Goal: Complete application form

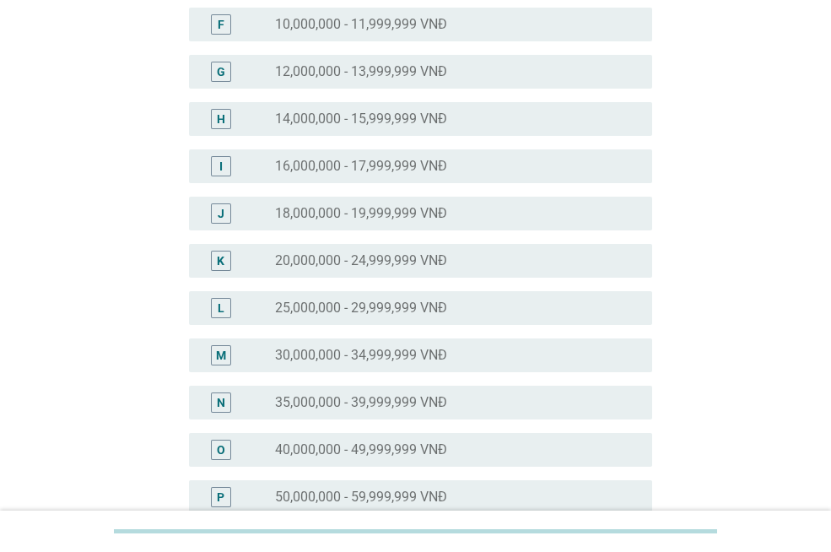
scroll to position [422, 0]
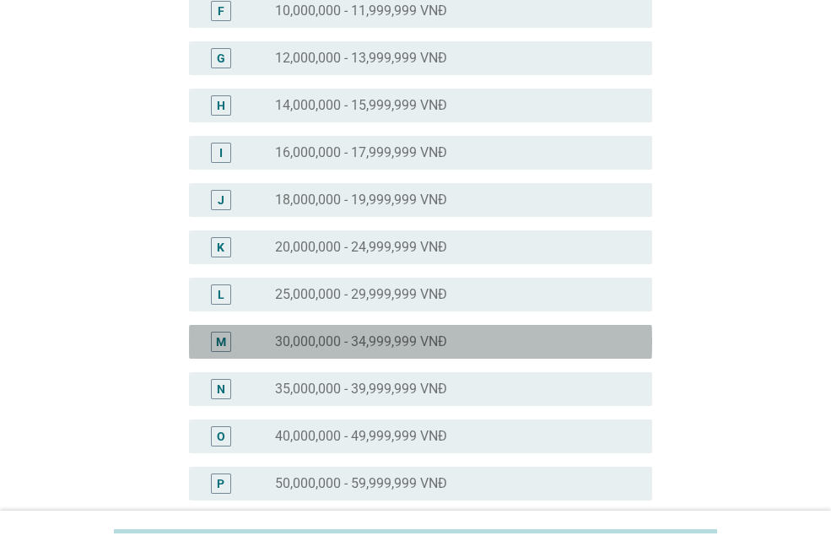
click at [348, 349] on label "30,000,000 - 34,999,999 VNĐ" at bounding box center [361, 341] width 172 height 17
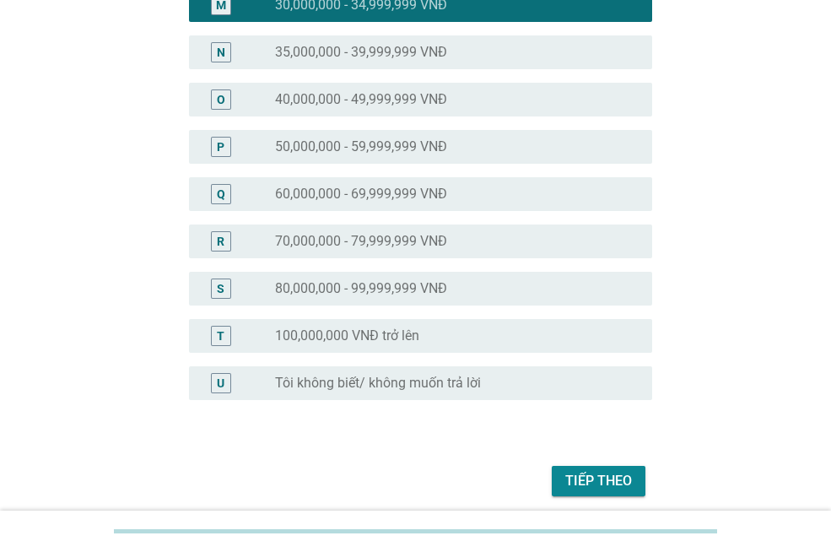
scroll to position [759, 0]
click at [651, 478] on div "Tiếp theo" at bounding box center [415, 480] width 473 height 40
click at [623, 475] on div "Tiếp theo" at bounding box center [598, 480] width 67 height 20
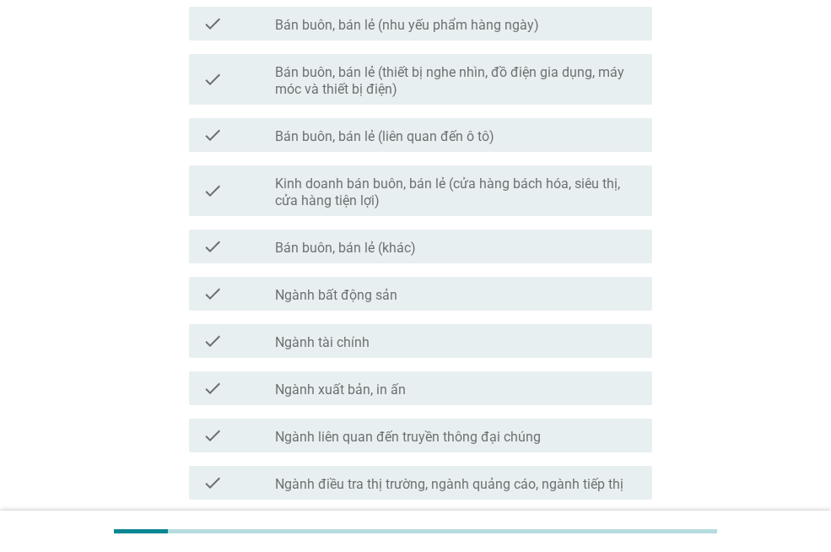
scroll to position [942, 0]
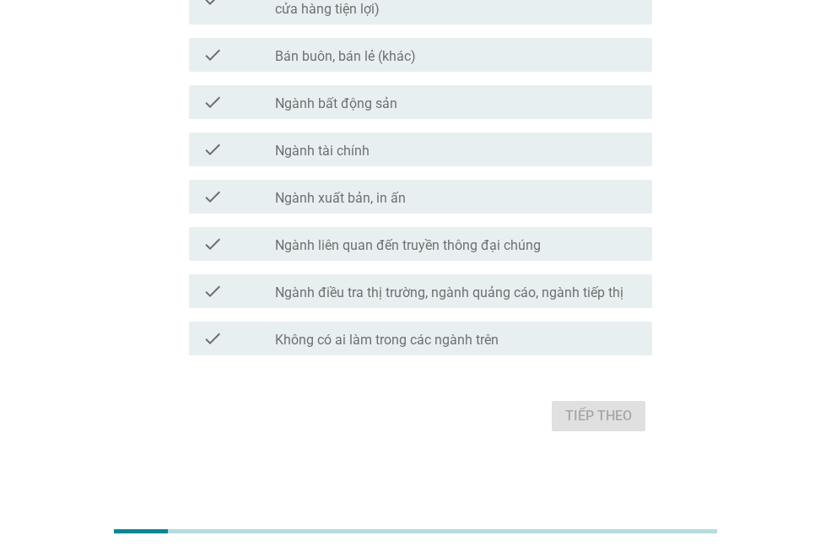
click at [425, 338] on label "Không có ai làm trong các ngành trên" at bounding box center [387, 340] width 224 height 17
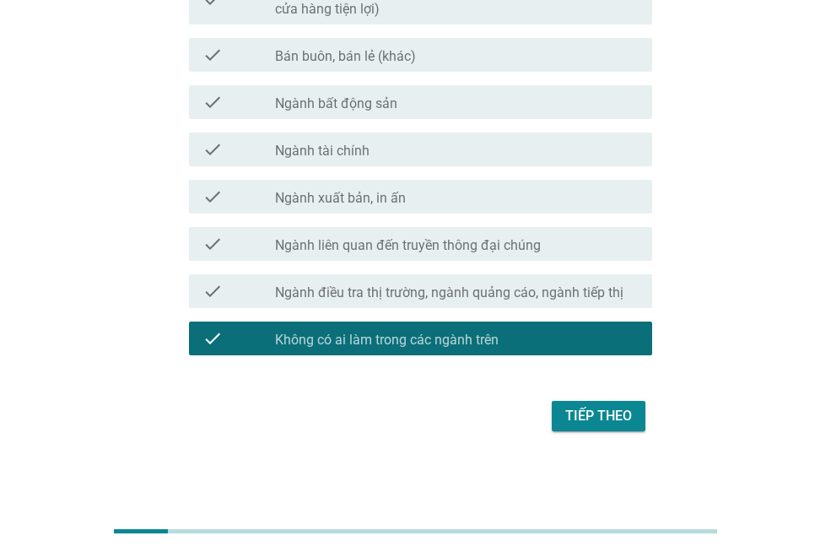
click at [620, 413] on div "Tiếp theo" at bounding box center [598, 416] width 67 height 20
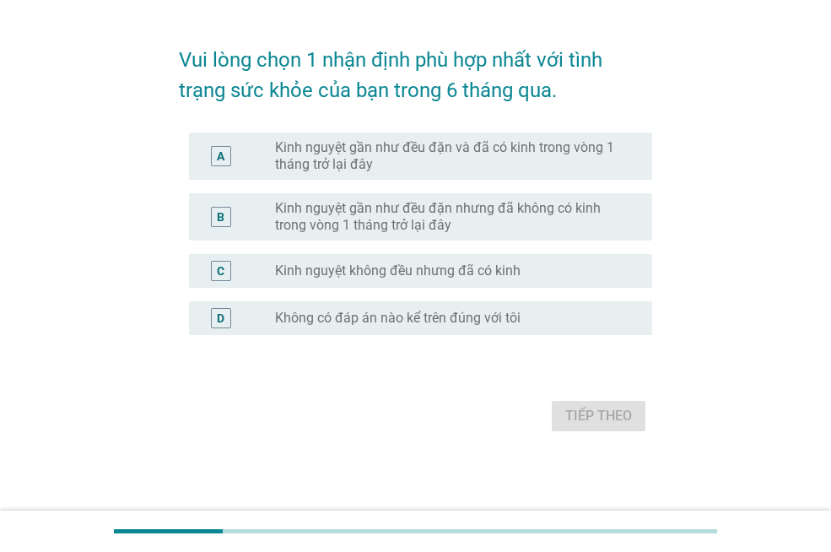
scroll to position [0, 0]
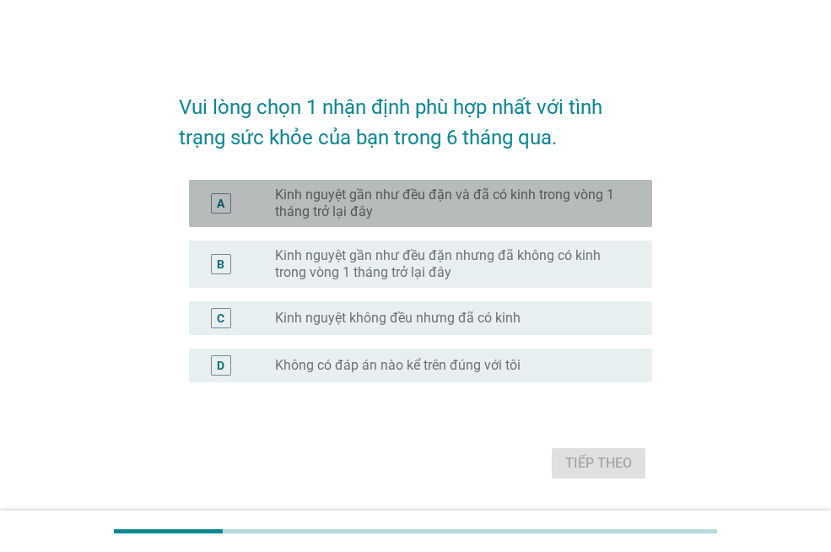
click at [342, 202] on label "Kinh nguyệt gần như đều đặn và đã có kinh trong vòng 1 tháng trở lại đây" at bounding box center [450, 203] width 350 height 34
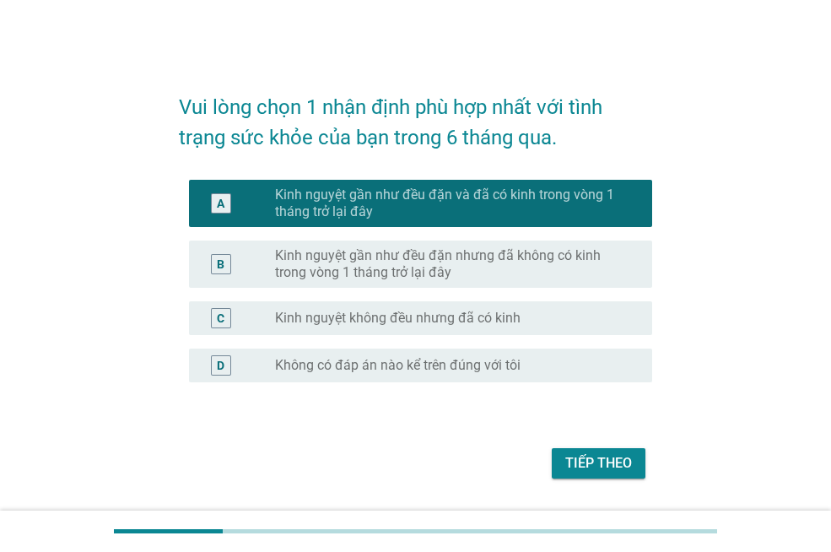
click at [617, 440] on form "Vui lòng chọn 1 nhận định phù hợp nhất với tình trạng sức khỏe của bạn trong 6 …" at bounding box center [415, 279] width 473 height 408
click at [628, 471] on div "Tiếp theo" at bounding box center [598, 463] width 67 height 20
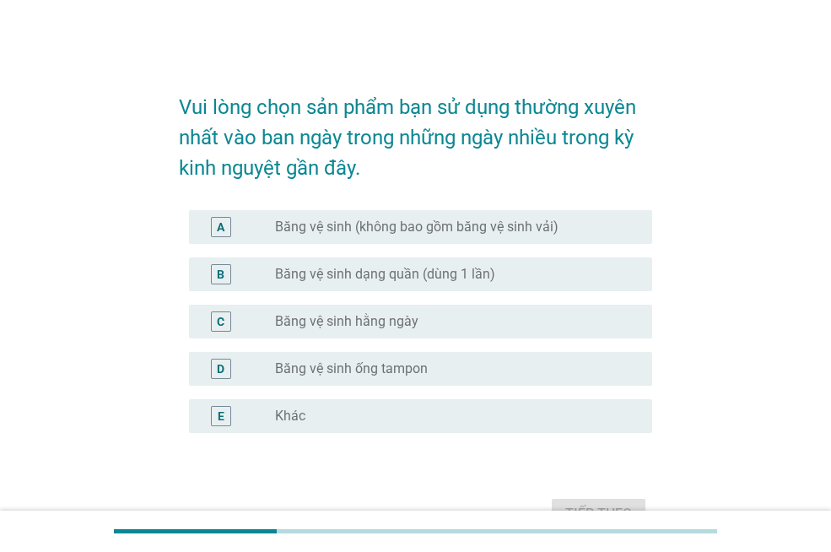
click at [528, 217] on div "radio_button_unchecked Băng vệ sinh (không bao gồm băng vệ sinh vải)" at bounding box center [457, 227] width 364 height 20
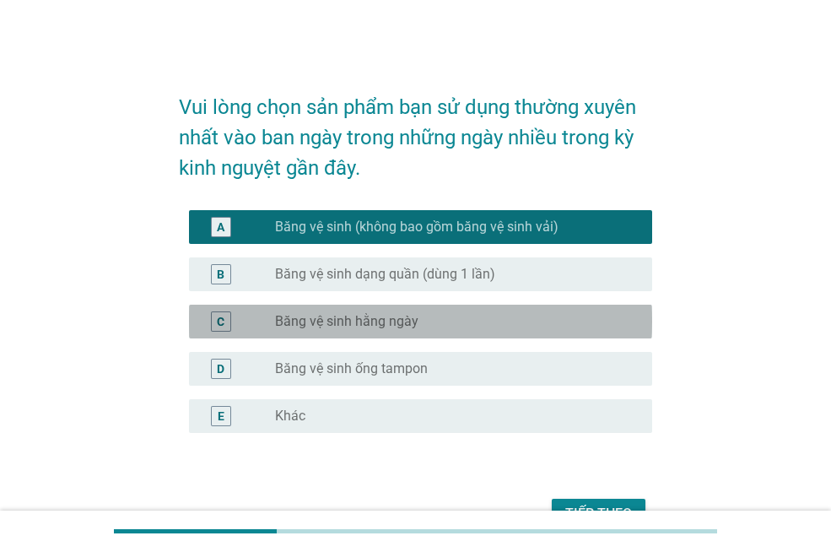
click at [505, 325] on div "radio_button_unchecked Băng vệ sinh hằng ngày" at bounding box center [450, 321] width 350 height 17
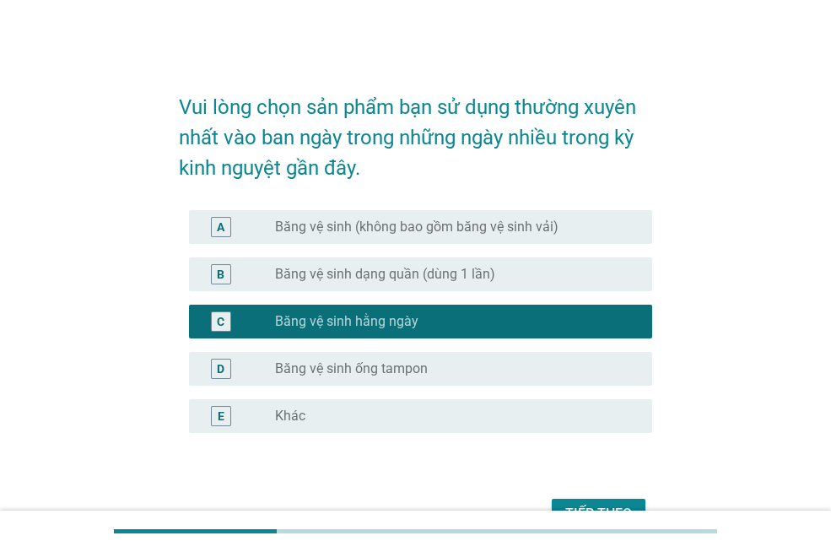
click at [464, 236] on div "radio_button_unchecked Băng vệ sinh (không bao gồm băng vệ sinh vải)" at bounding box center [457, 227] width 364 height 20
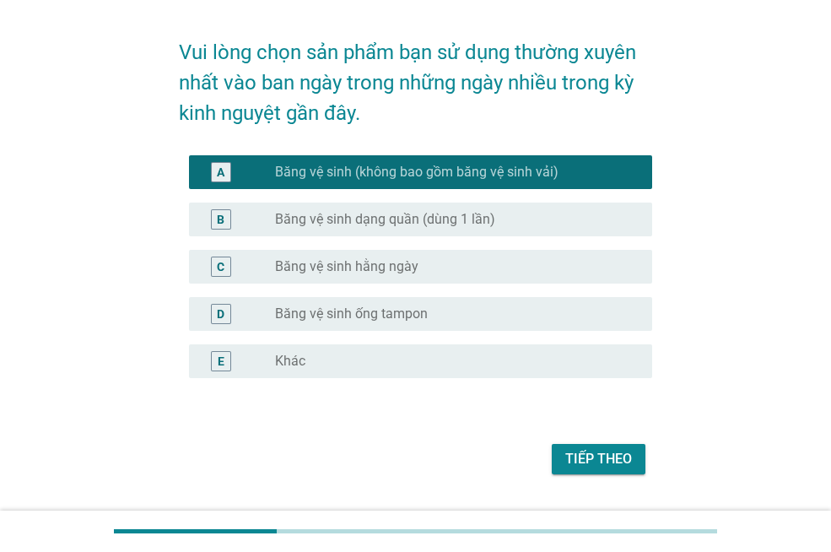
scroll to position [84, 0]
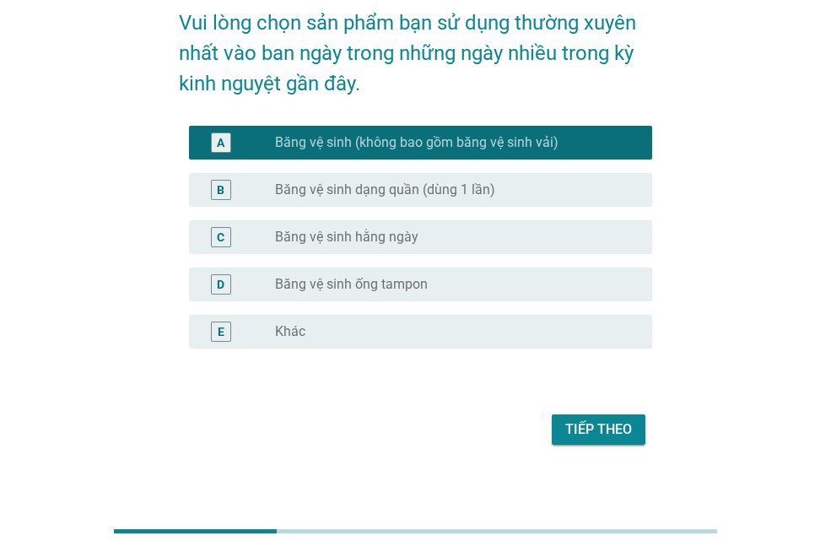
click at [583, 433] on div "Tiếp theo" at bounding box center [598, 429] width 67 height 20
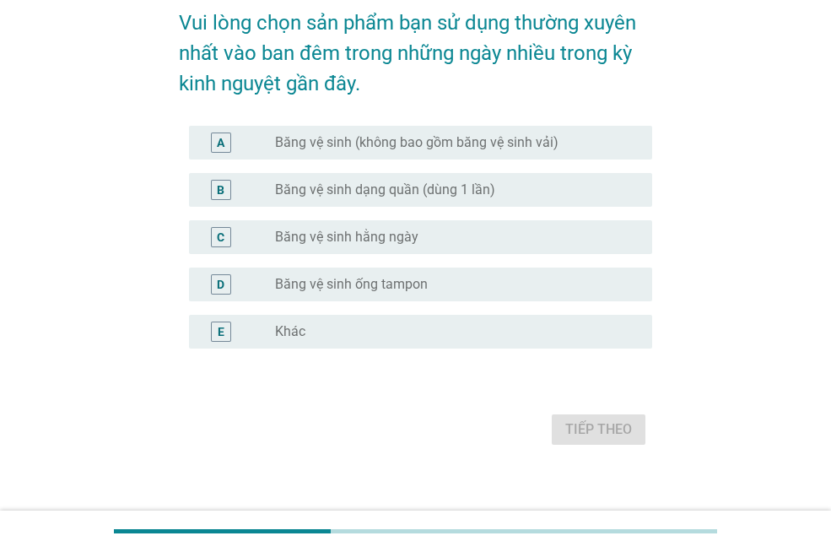
scroll to position [0, 0]
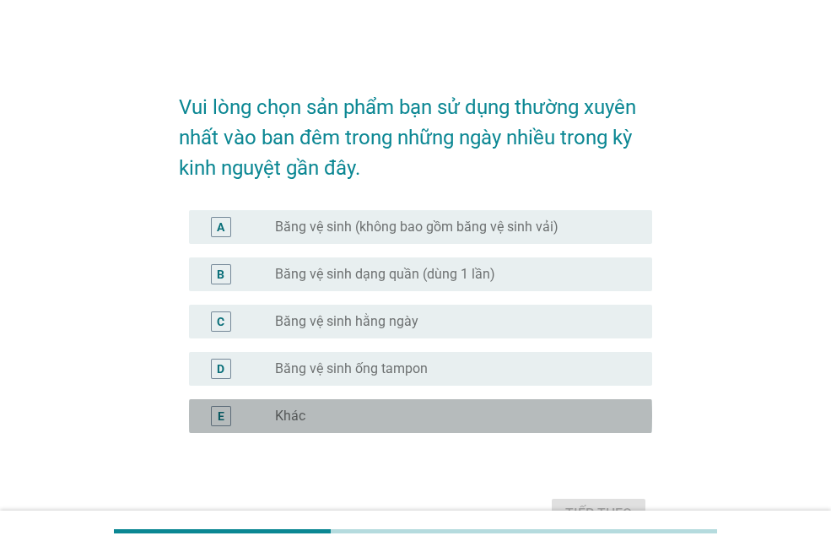
click at [364, 410] on div "radio_button_unchecked Khác" at bounding box center [450, 415] width 350 height 17
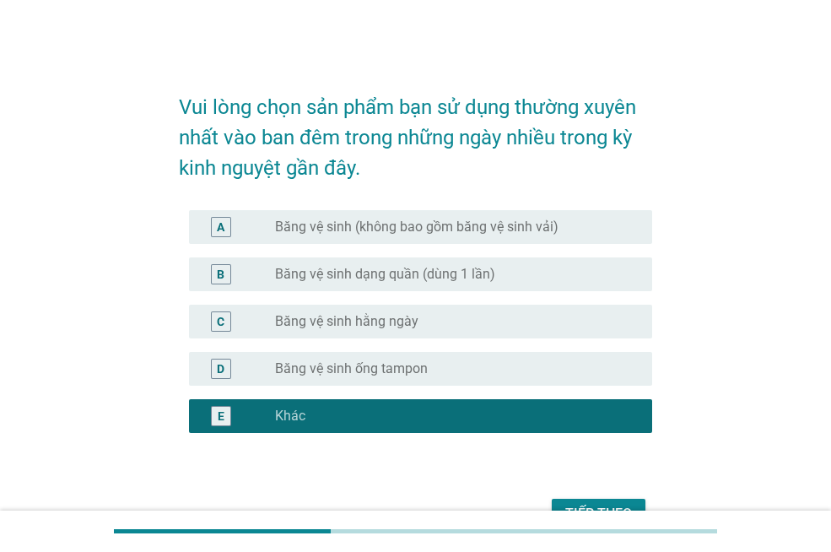
click at [595, 504] on div "Tiếp theo" at bounding box center [598, 514] width 67 height 20
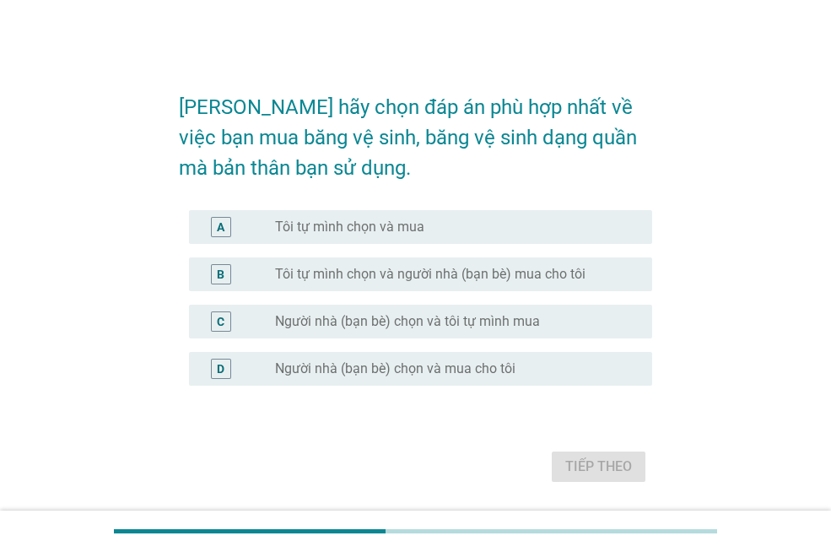
click at [470, 273] on label "Tôi tự mình chọn và người nhà (bạn bè) mua cho tôi" at bounding box center [430, 274] width 310 height 17
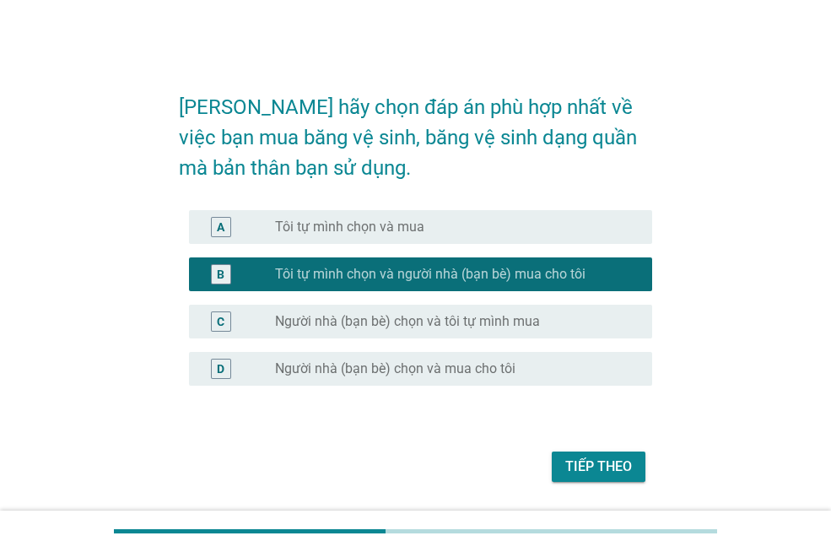
click at [497, 234] on div "radio_button_unchecked Tôi tự mình chọn và mua" at bounding box center [450, 227] width 350 height 17
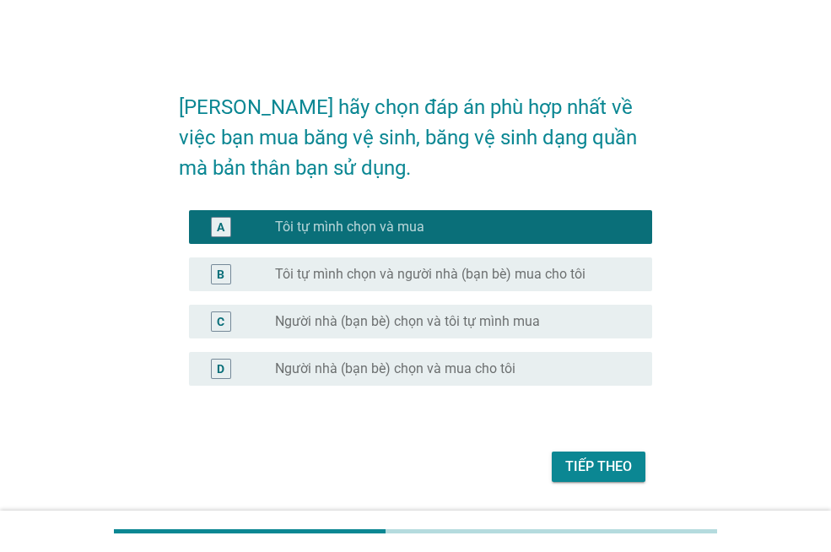
click at [593, 469] on div "Tiếp theo" at bounding box center [598, 466] width 67 height 20
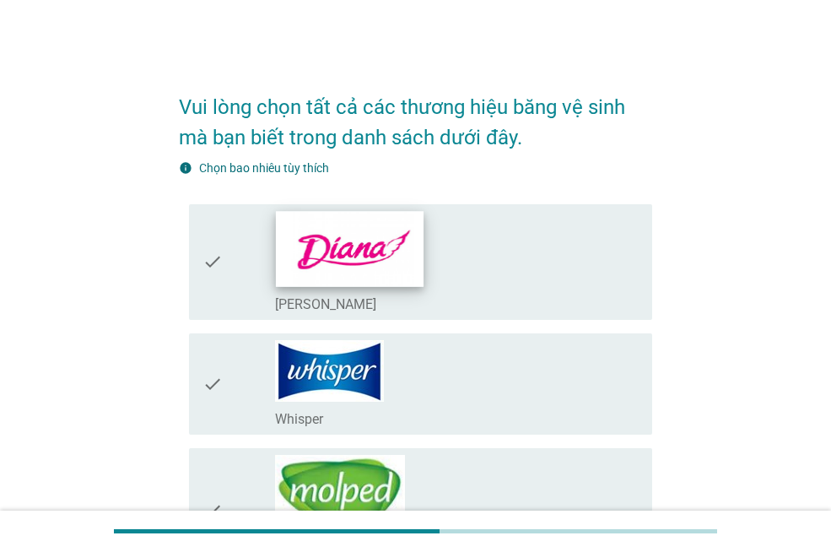
click at [396, 262] on img at bounding box center [350, 248] width 148 height 75
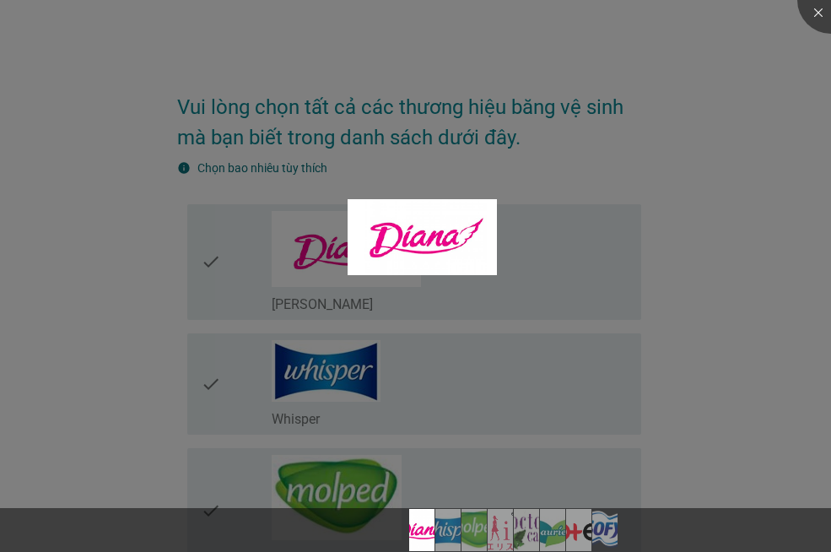
click at [761, 272] on div at bounding box center [415, 276] width 831 height 552
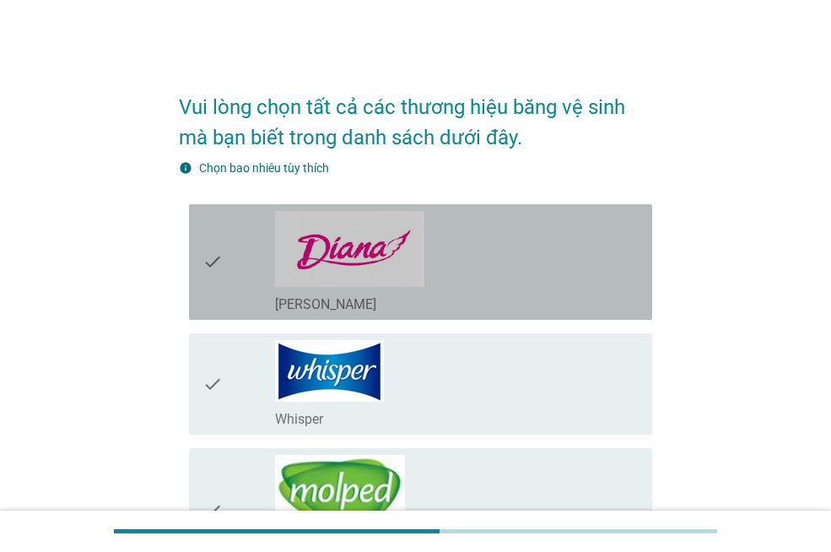
click at [558, 267] on div "check_box_outline_blank [PERSON_NAME]" at bounding box center [457, 262] width 364 height 102
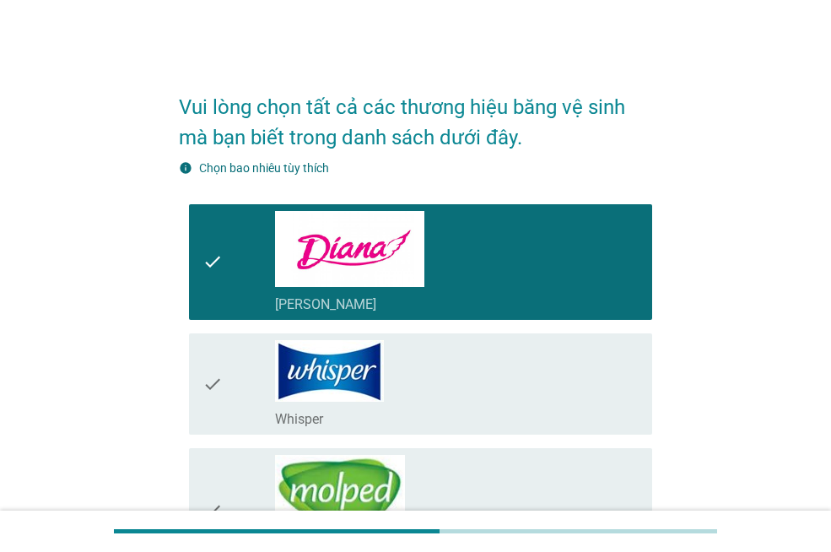
click at [541, 402] on div "check_box_outline_blank Whisper" at bounding box center [457, 384] width 364 height 88
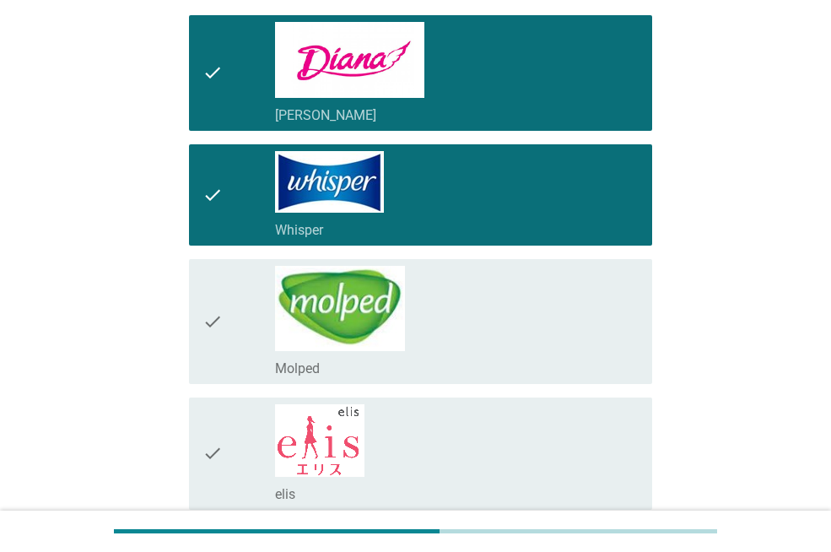
scroll to position [253, 0]
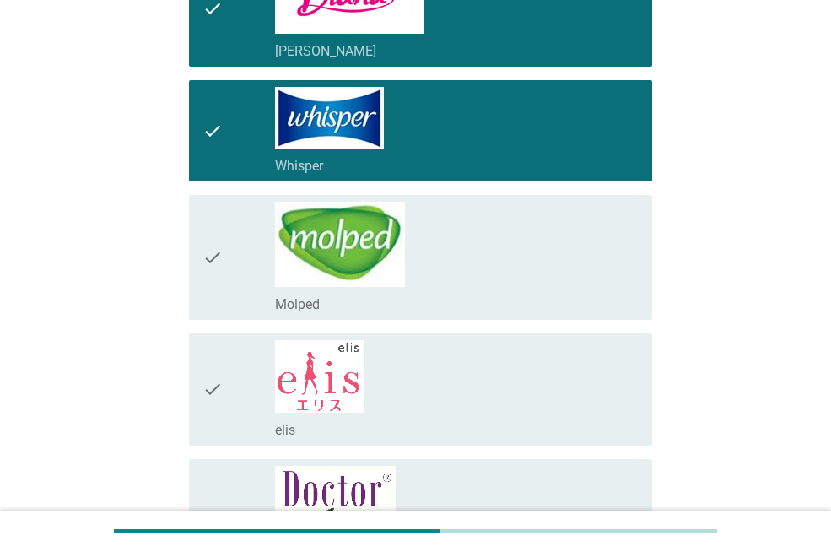
click at [531, 380] on div "check_box_outline_blank elis" at bounding box center [457, 389] width 364 height 99
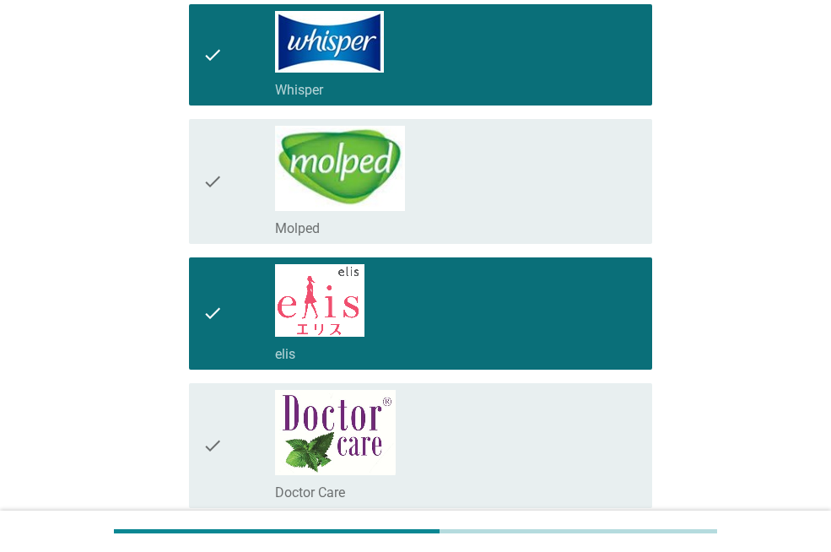
scroll to position [506, 0]
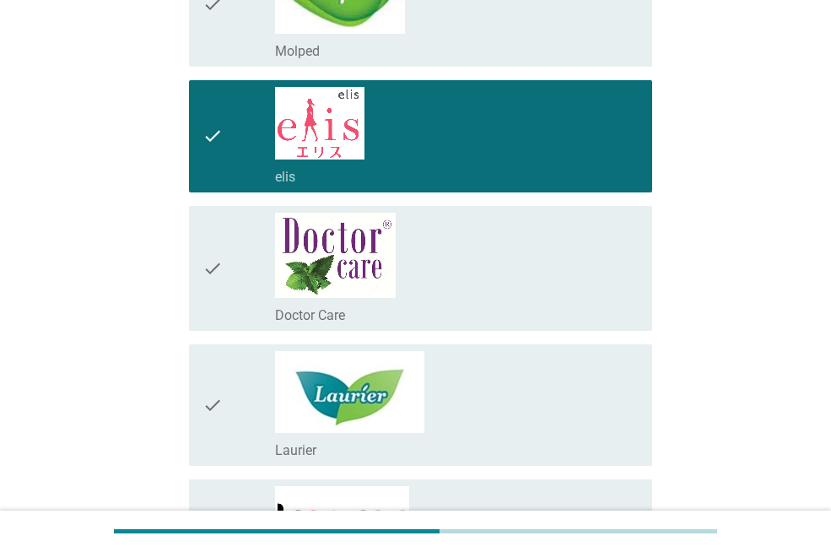
click at [532, 294] on div "check_box_outline_blank Doctor Care" at bounding box center [457, 268] width 364 height 111
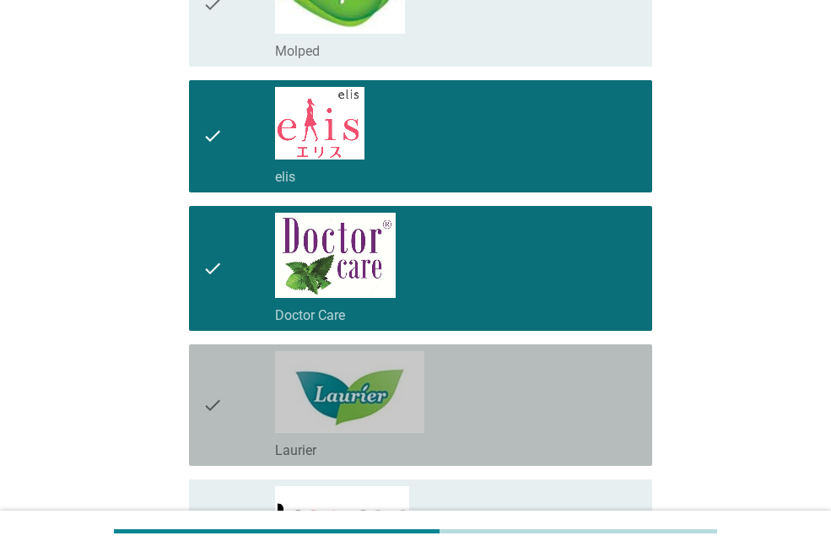
click at [551, 385] on div "check_box_outline_blank Laurier" at bounding box center [457, 405] width 364 height 108
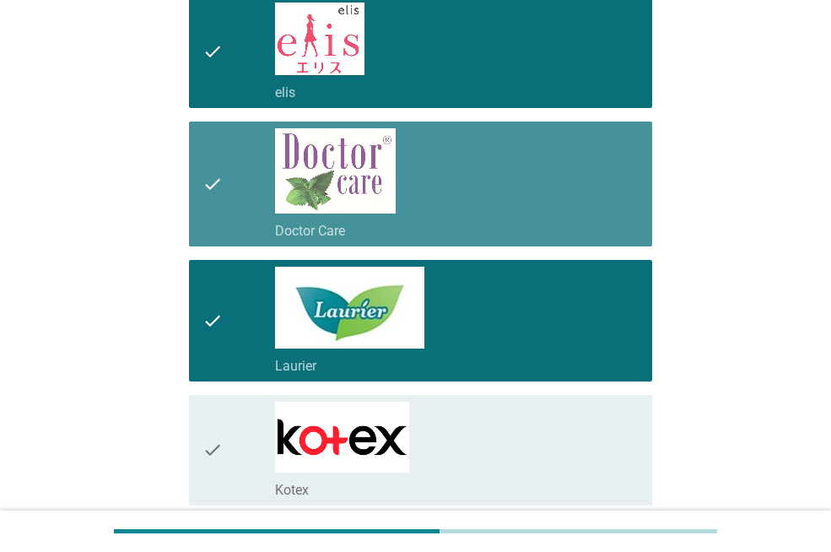
click at [540, 222] on div "check_box_outline_blank Doctor Care" at bounding box center [457, 229] width 364 height 20
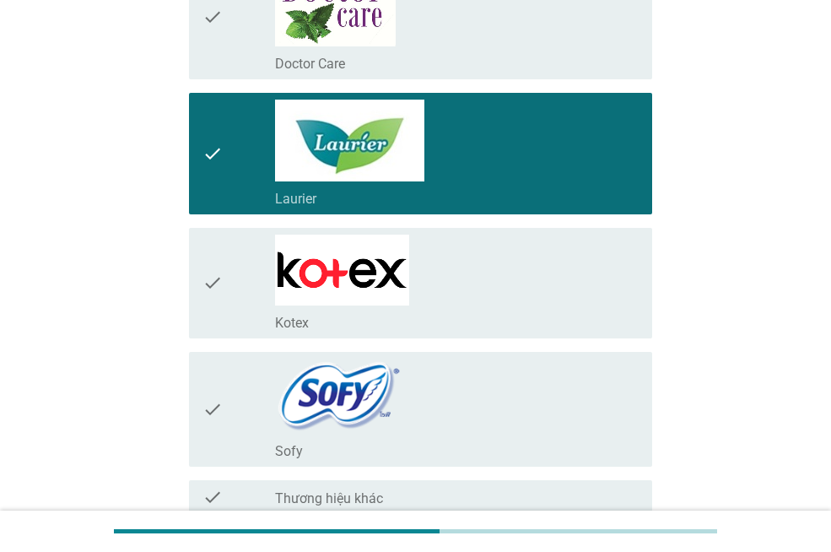
scroll to position [759, 0]
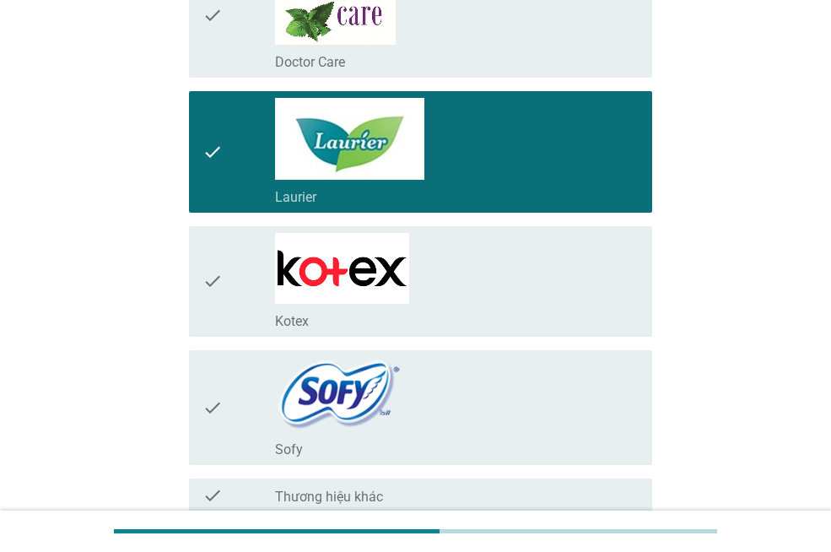
click at [512, 260] on div "check_box_outline_blank Kotex" at bounding box center [457, 281] width 364 height 97
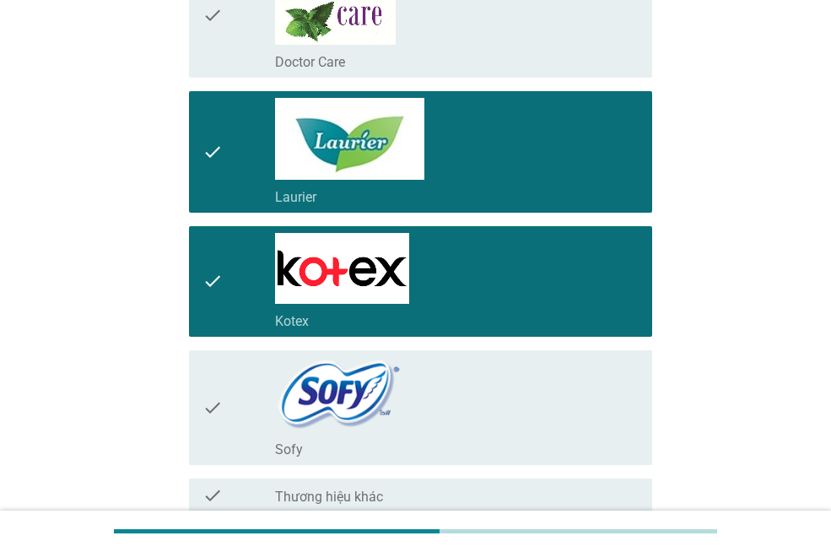
click at [525, 418] on div "check_box_outline_blank Sofy" at bounding box center [457, 407] width 364 height 101
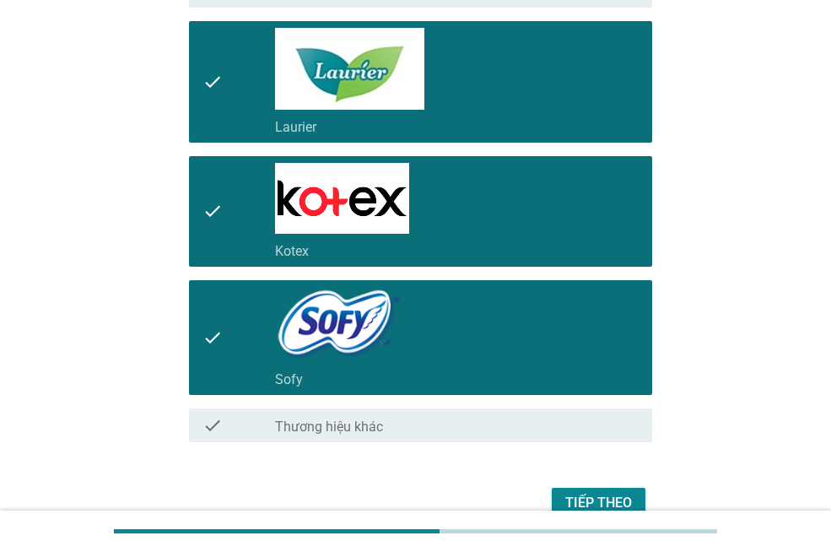
scroll to position [916, 0]
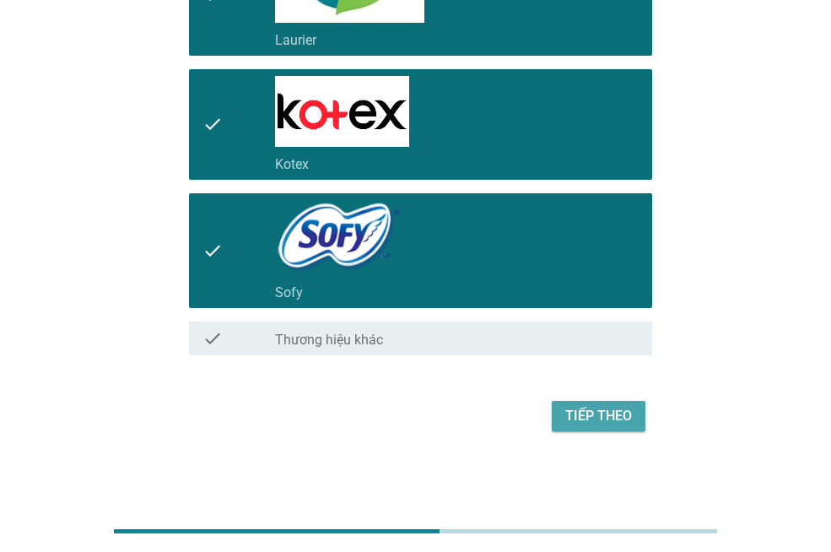
click at [592, 407] on div "Tiếp theo" at bounding box center [598, 416] width 67 height 20
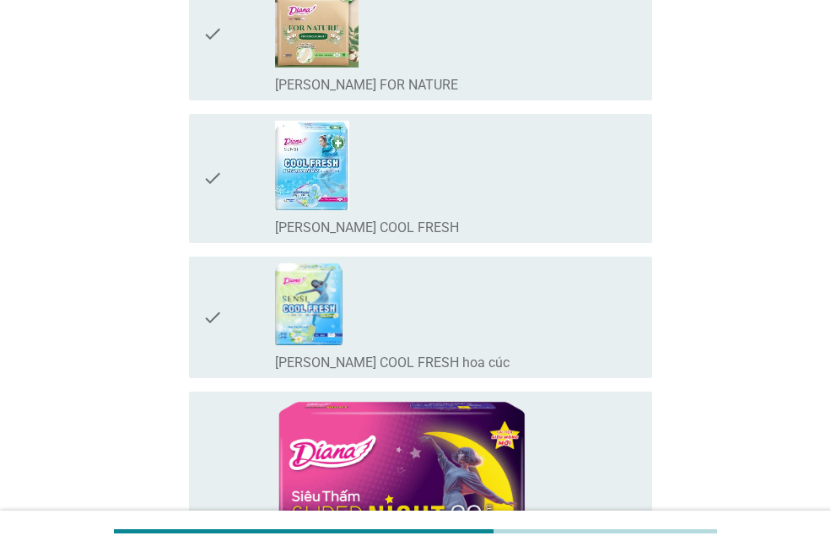
scroll to position [0, 0]
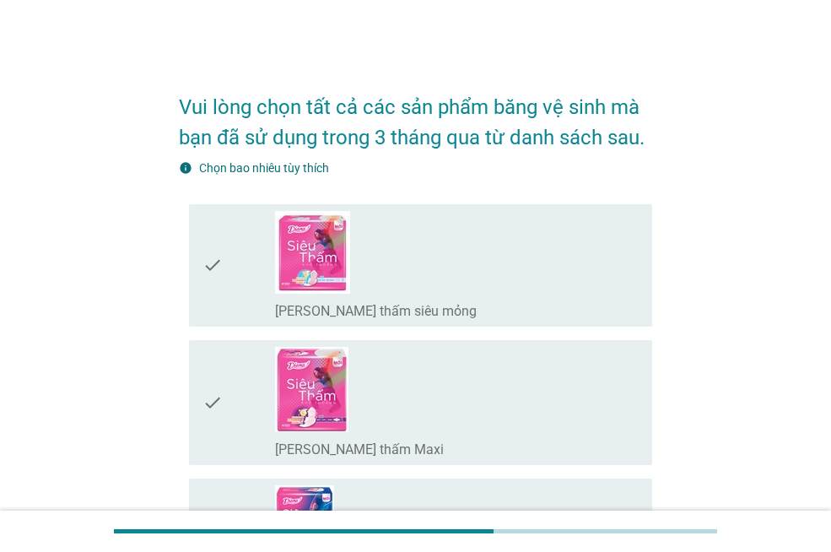
click at [515, 262] on div "check_box_outline_blank [PERSON_NAME] thấm siêu mỏng" at bounding box center [457, 265] width 364 height 109
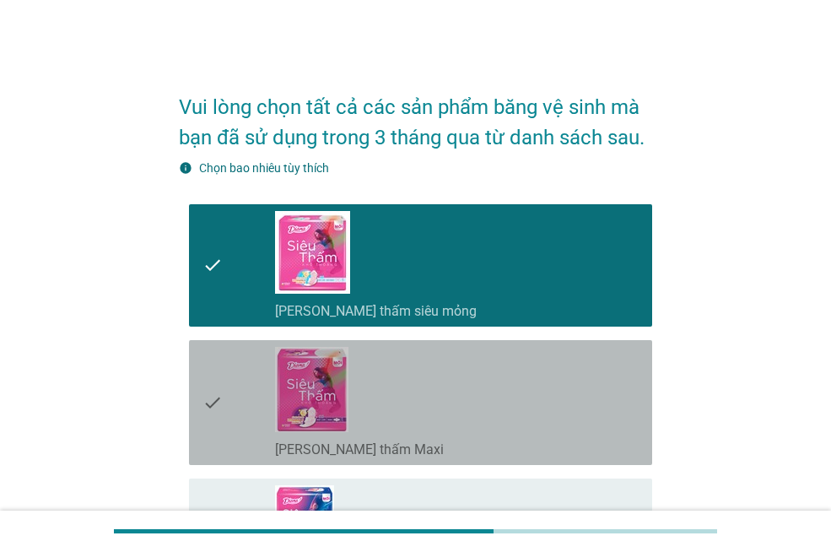
click at [536, 412] on div "check_box_outline_blank [PERSON_NAME] thấm Maxi" at bounding box center [457, 402] width 364 height 111
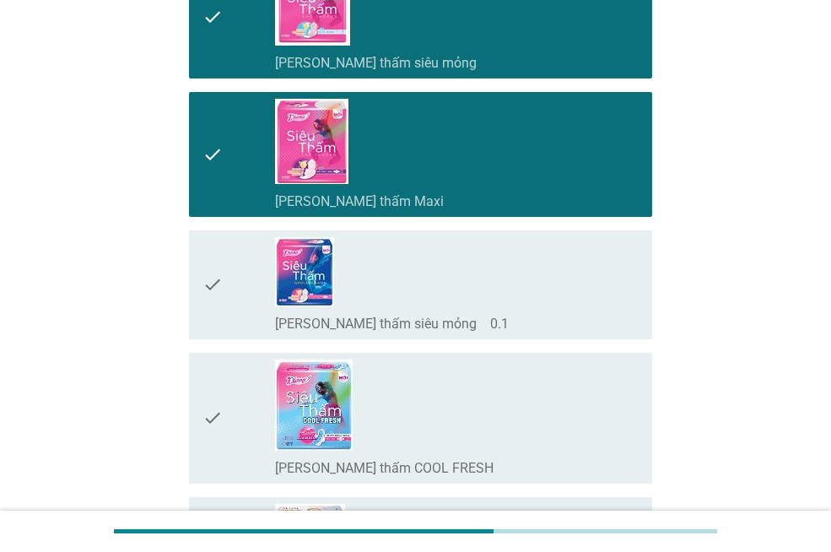
scroll to position [253, 0]
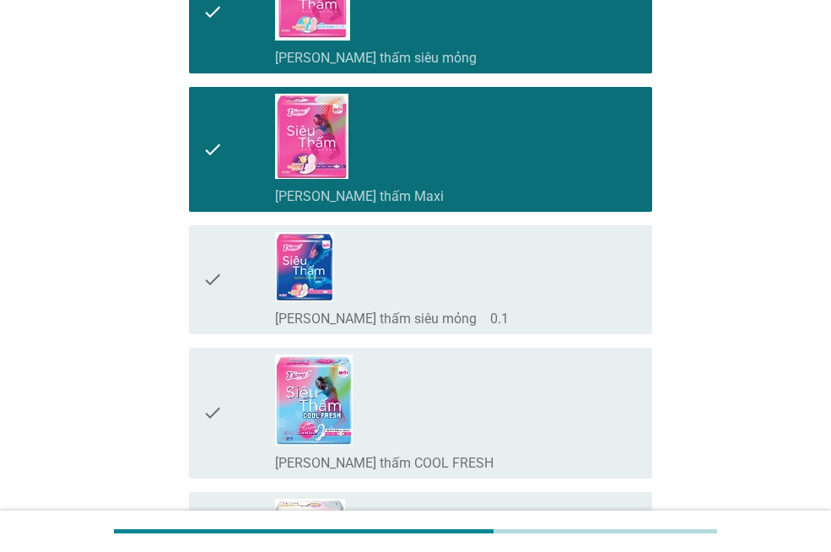
click at [558, 285] on div "check_box_outline_blank [PERSON_NAME] thấm siêu mỏng　0.1" at bounding box center [457, 279] width 364 height 95
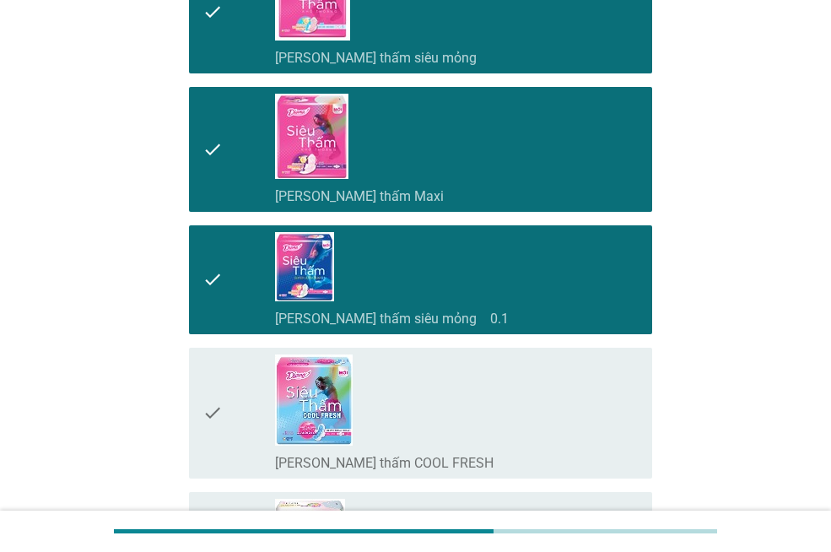
click at [524, 440] on div "check_box_outline_blank [PERSON_NAME] thấm COOL FRESH" at bounding box center [457, 412] width 364 height 117
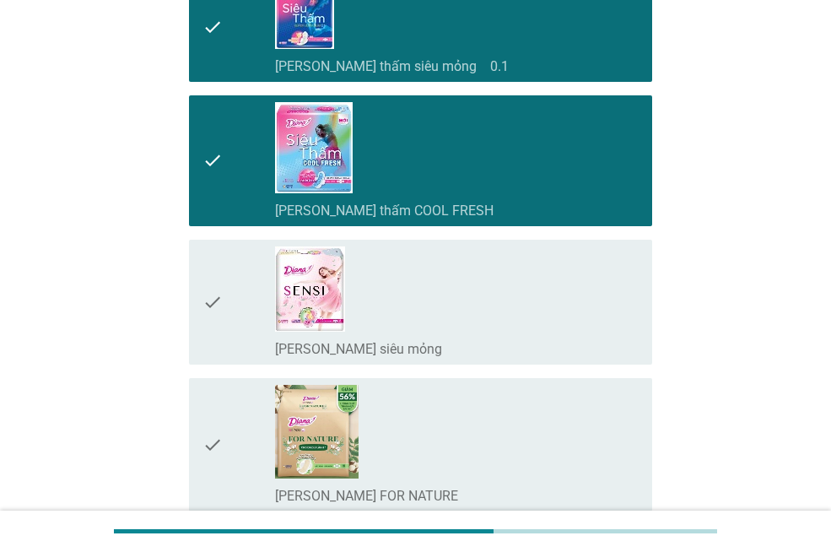
scroll to position [506, 0]
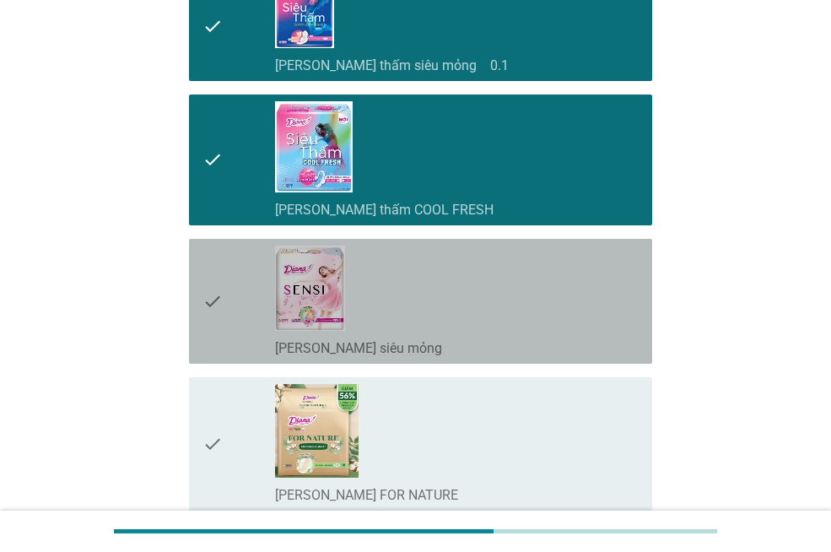
click at [481, 282] on div "check_box_outline_blank [PERSON_NAME] SENSI siêu mỏng" at bounding box center [457, 301] width 364 height 111
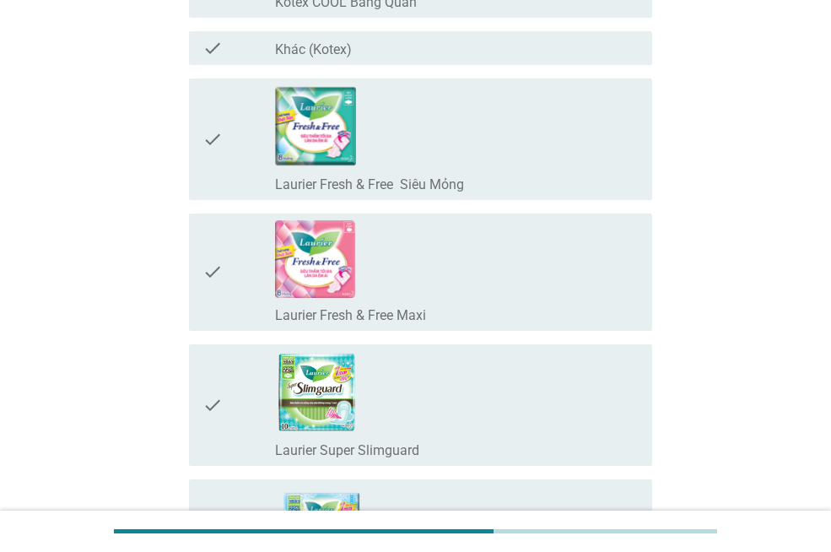
scroll to position [5399, 0]
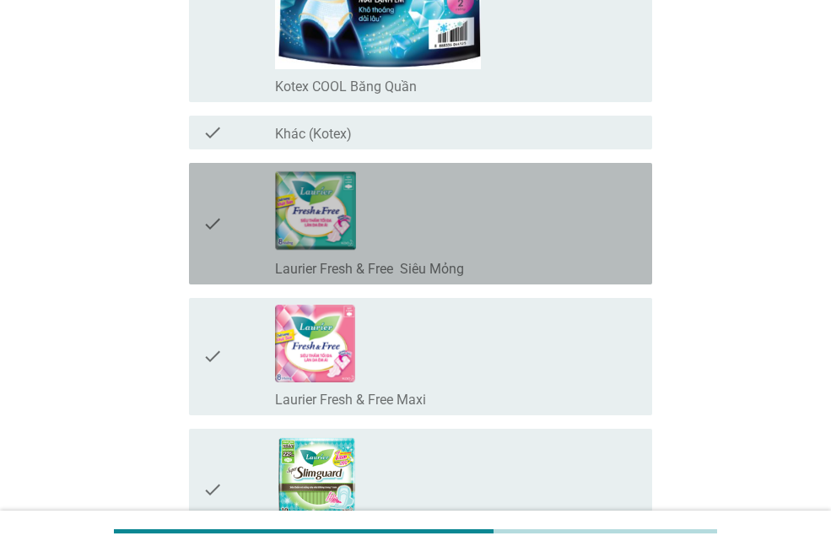
click at [525, 210] on div "check_box_outline_blank Laurier Fresh & Free Siêu Mỏng" at bounding box center [457, 224] width 364 height 108
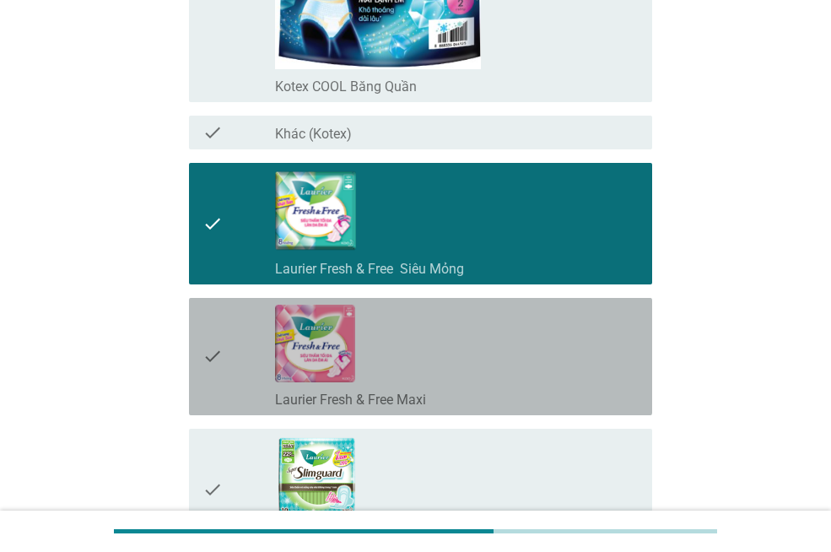
click at [515, 378] on div "check_box_outline_blank Laurier Fresh & Free Maxi" at bounding box center [457, 357] width 364 height 104
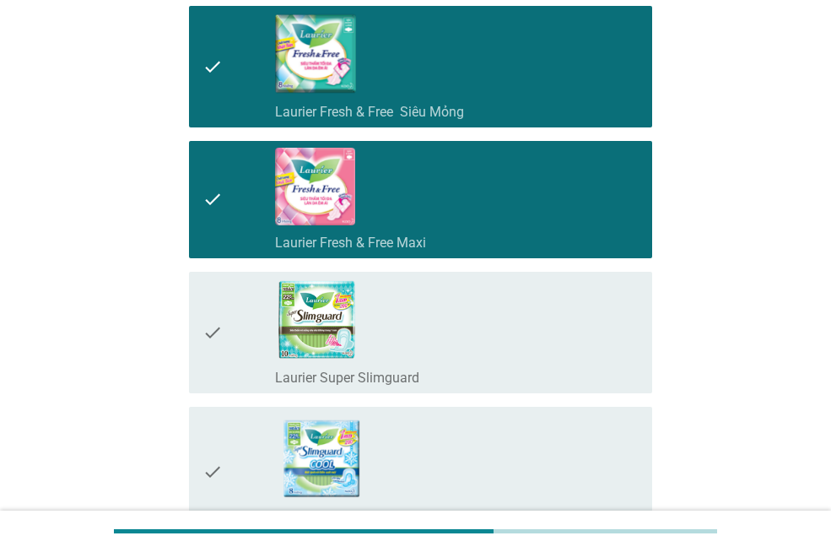
scroll to position [5568, 0]
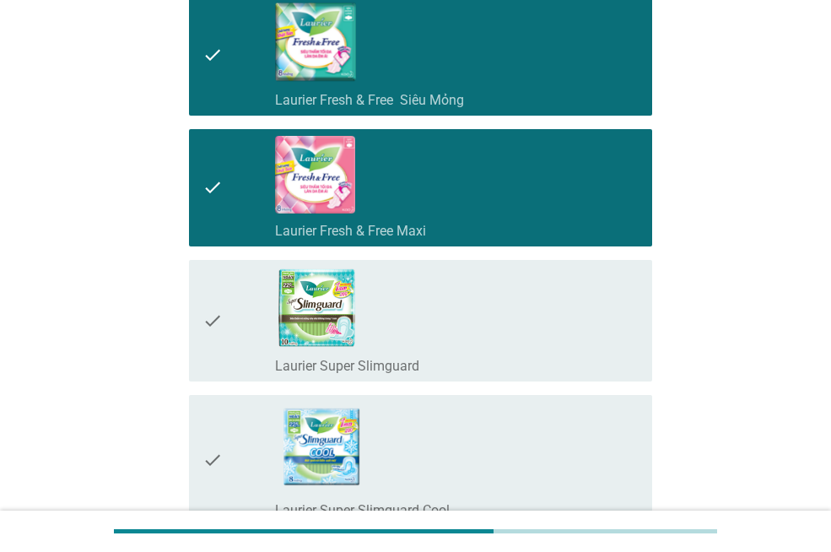
click at [529, 357] on div "check_box_outline_blank Laurier Super Slimguard" at bounding box center [457, 364] width 364 height 20
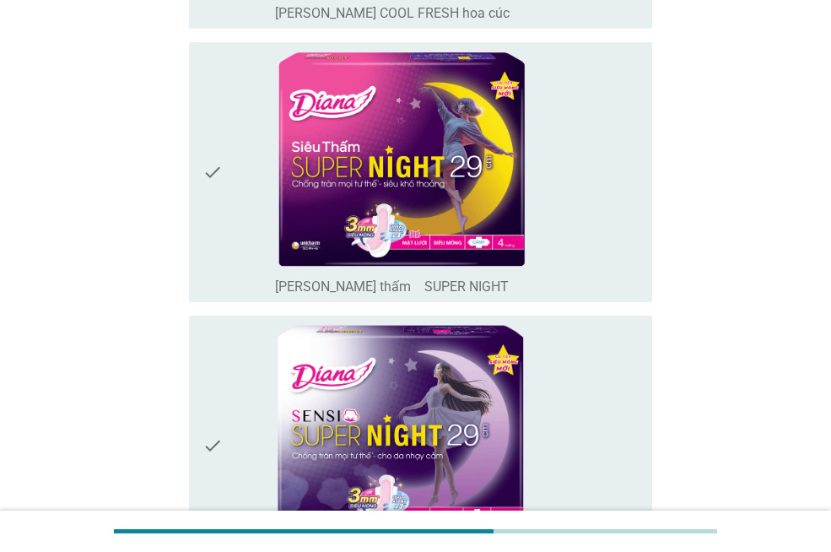
scroll to position [928, 0]
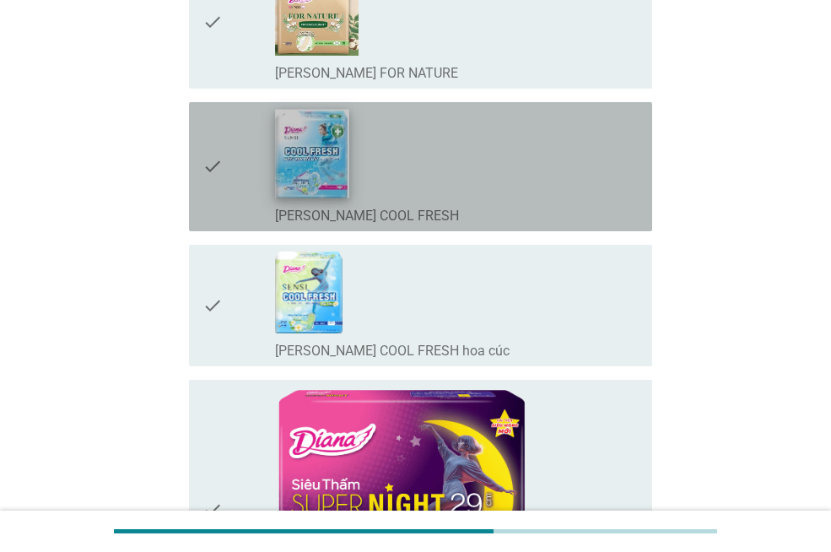
click at [309, 147] on img at bounding box center [312, 153] width 73 height 89
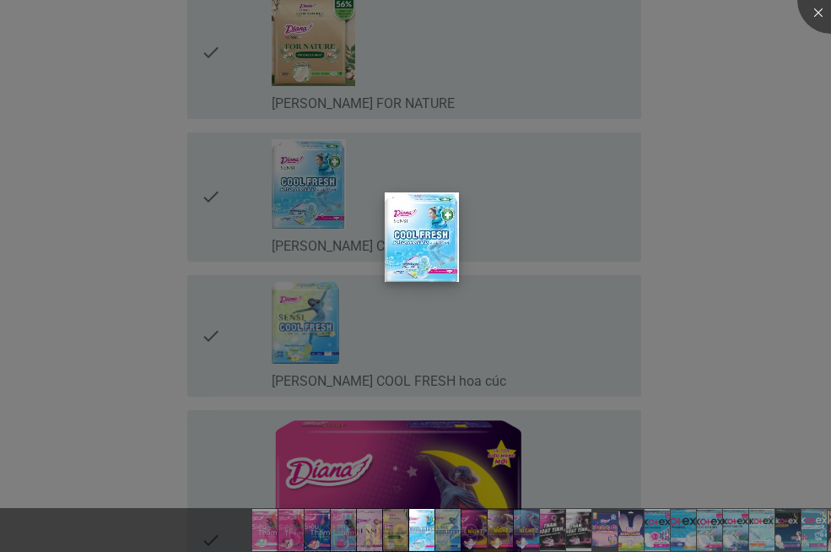
click at [425, 256] on img at bounding box center [422, 236] width 74 height 89
click at [628, 249] on div at bounding box center [415, 276] width 831 height 552
click at [639, 294] on div at bounding box center [415, 276] width 831 height 552
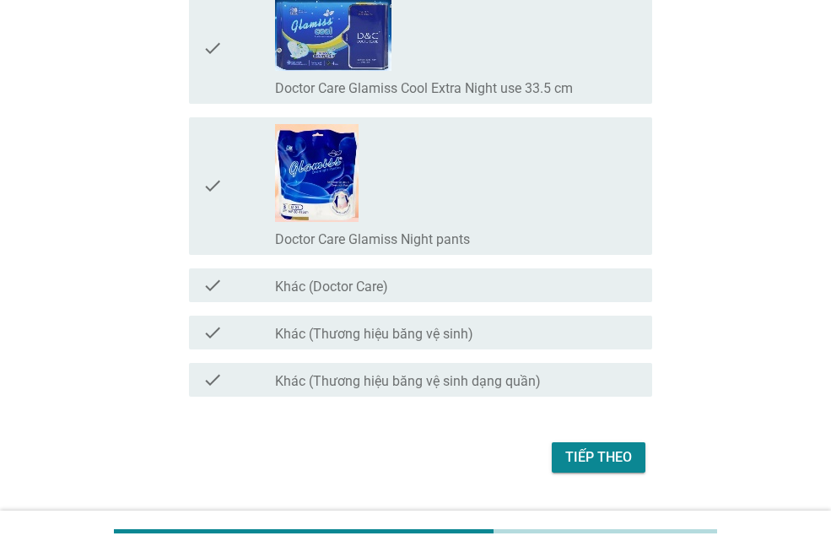
scroll to position [13591, 0]
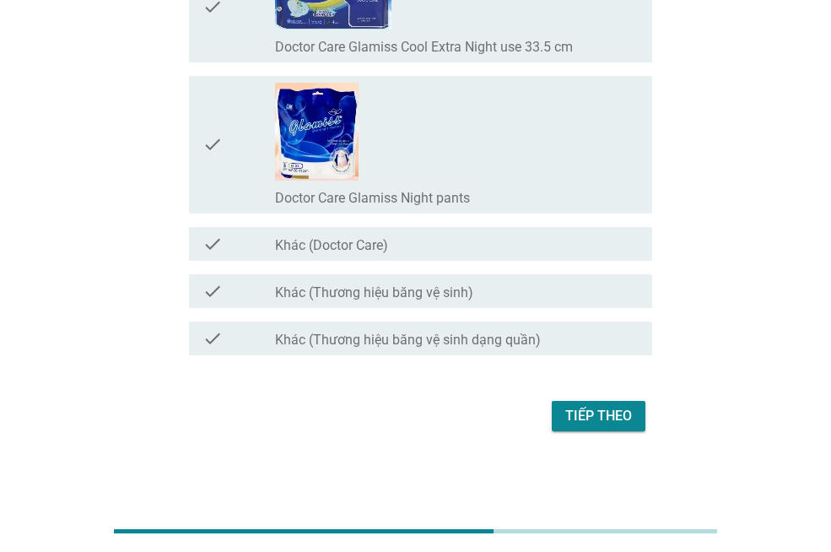
click at [589, 407] on div "Tiếp theo" at bounding box center [598, 416] width 67 height 20
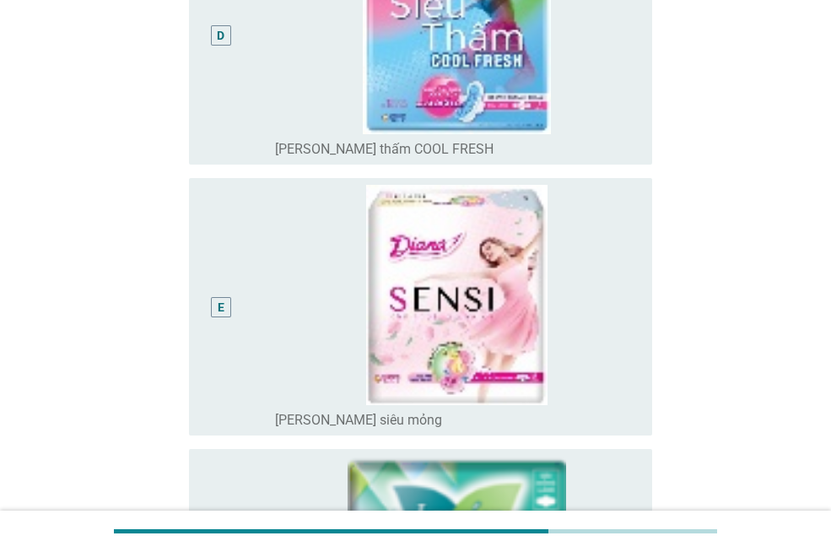
scroll to position [1181, 0]
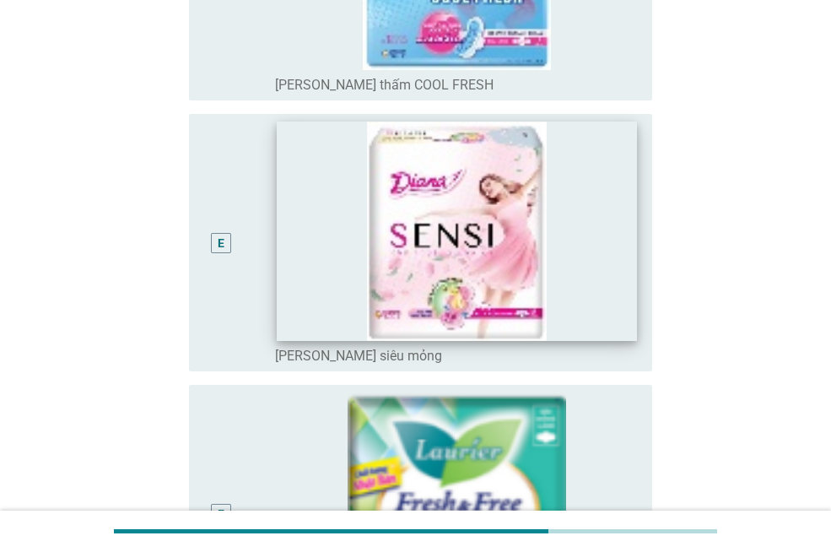
click at [278, 283] on img at bounding box center [456, 230] width 359 height 219
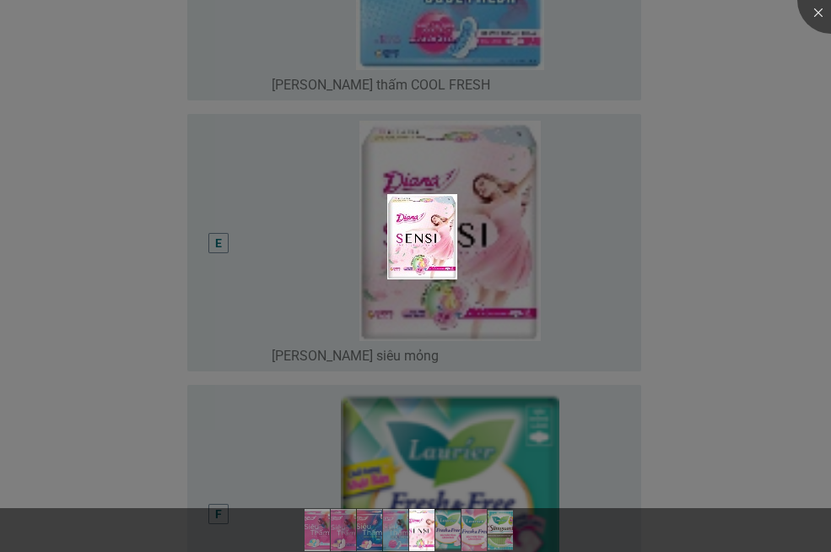
click at [704, 307] on div at bounding box center [415, 276] width 831 height 552
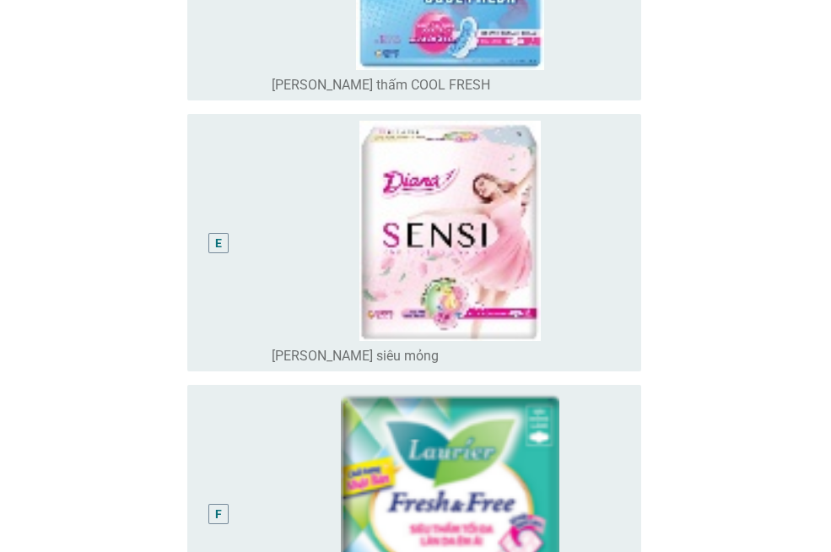
click at [615, 236] on img at bounding box center [450, 231] width 356 height 221
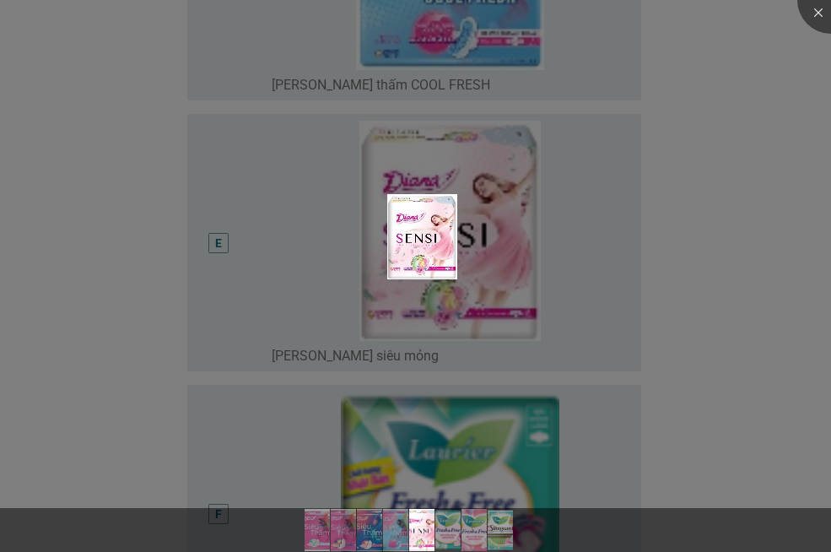
click at [731, 289] on div at bounding box center [415, 276] width 831 height 552
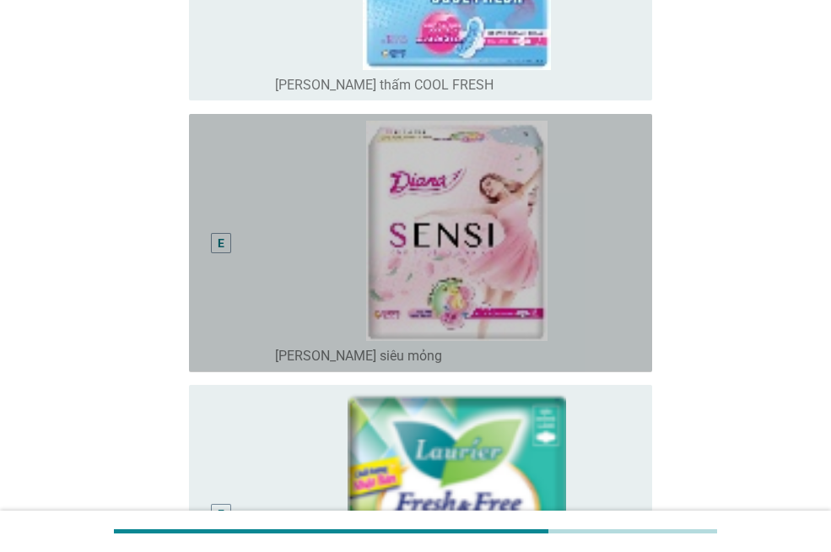
click at [218, 253] on div "E" at bounding box center [220, 243] width 36 height 245
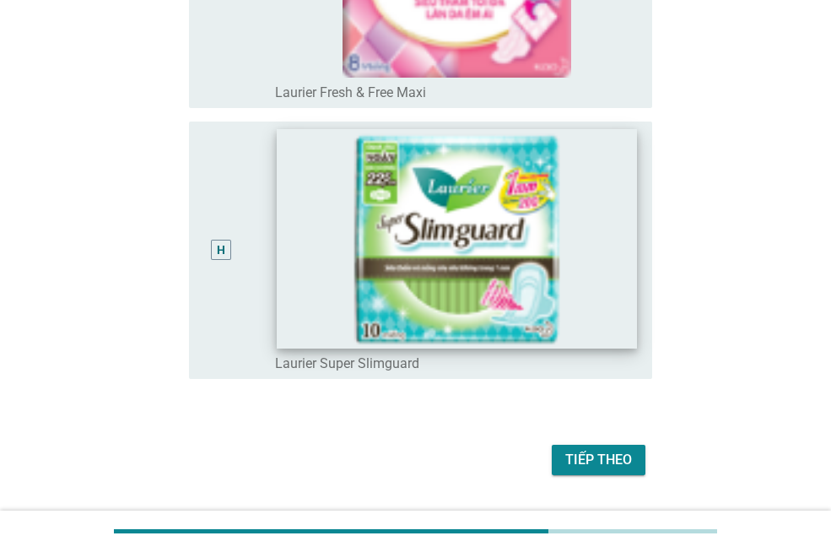
scroll to position [2032, 0]
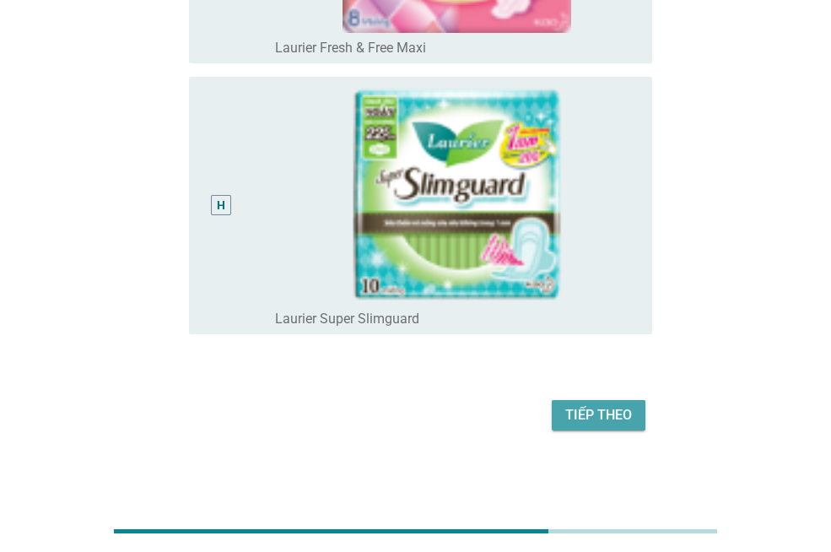
click at [593, 416] on div "Tiếp theo" at bounding box center [598, 415] width 67 height 20
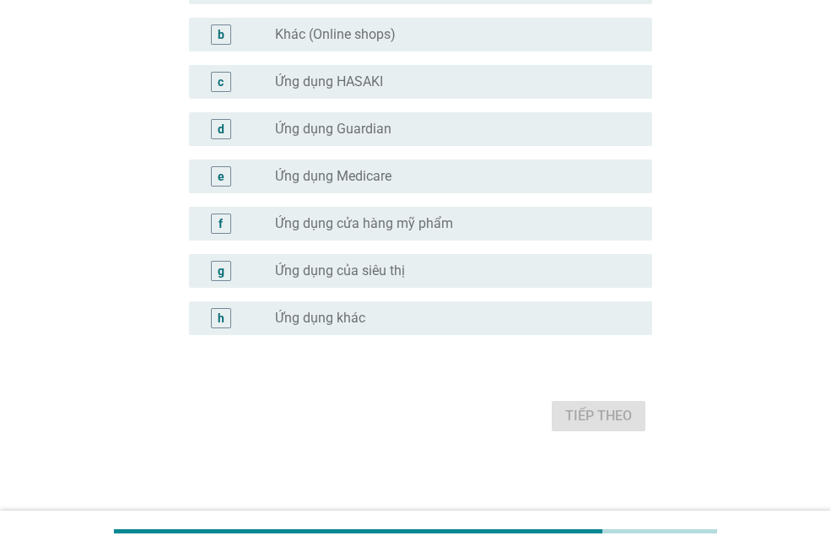
scroll to position [0, 0]
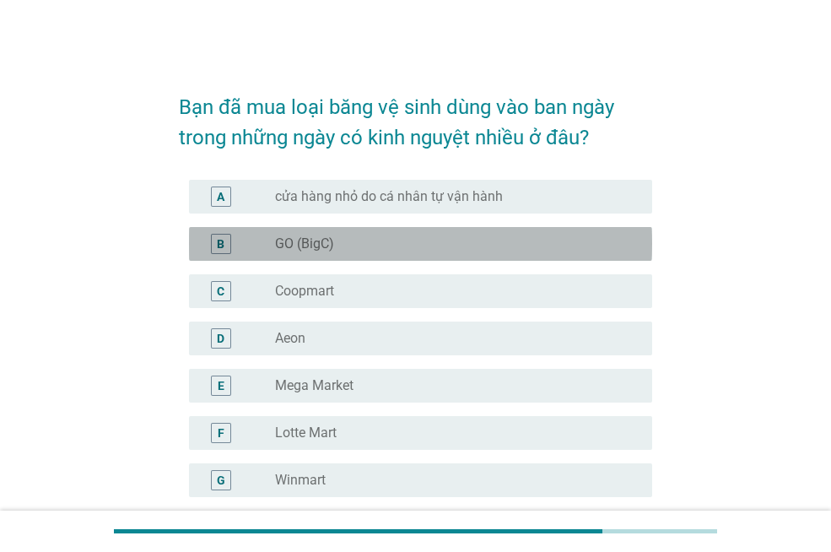
click at [376, 246] on div "radio_button_unchecked GO (BigC)" at bounding box center [450, 243] width 350 height 17
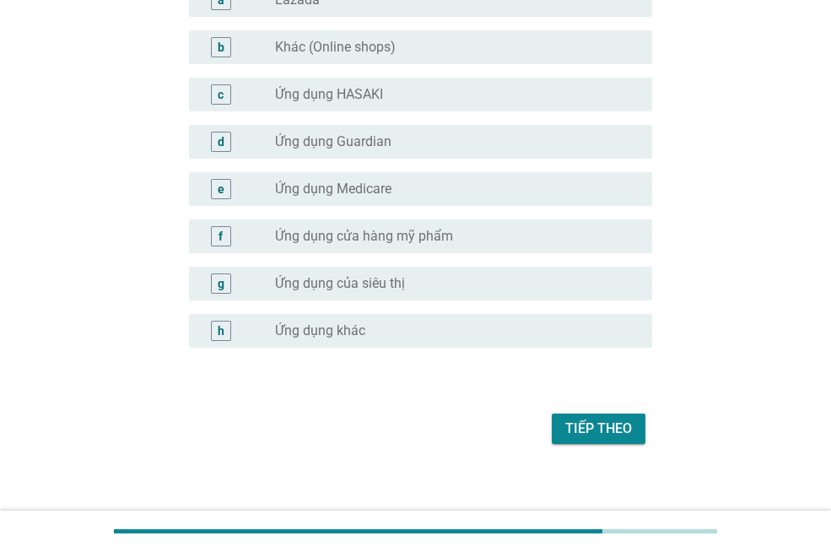
scroll to position [1721, 0]
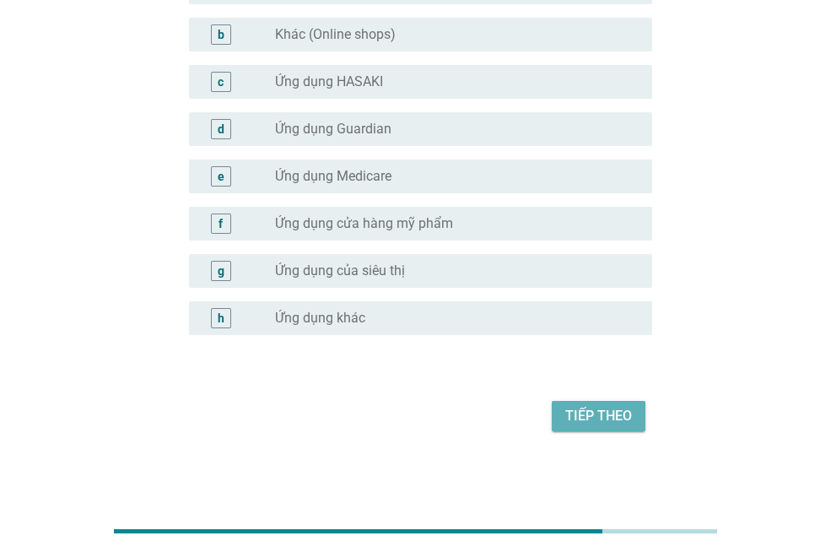
click at [615, 410] on div "Tiếp theo" at bounding box center [598, 416] width 67 height 20
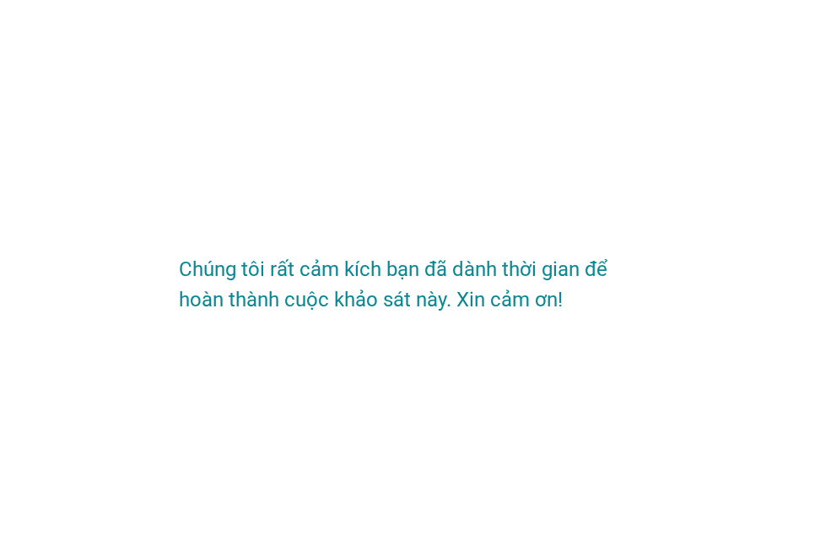
scroll to position [0, 0]
